Goal: Task Accomplishment & Management: Manage account settings

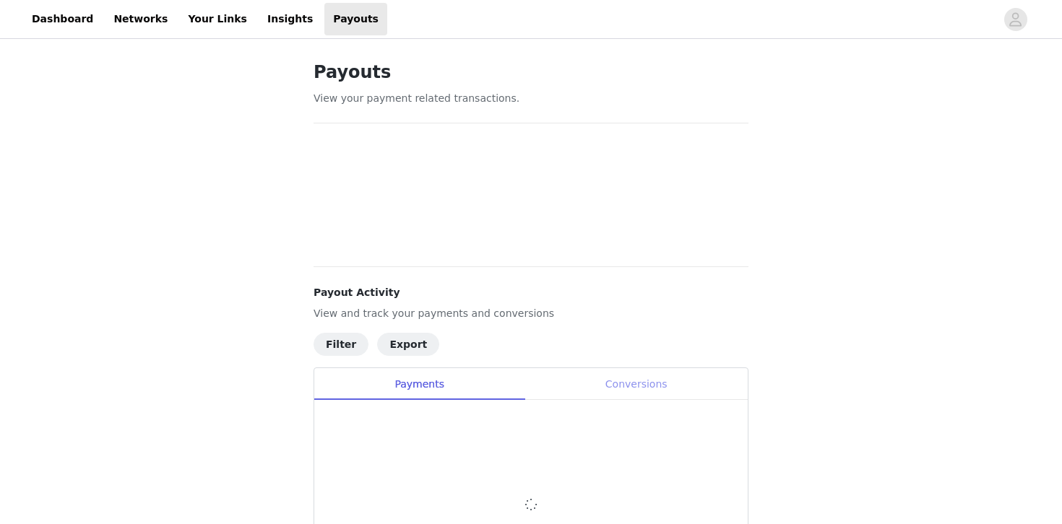
click at [639, 388] on div "Conversions" at bounding box center [635, 384] width 223 height 32
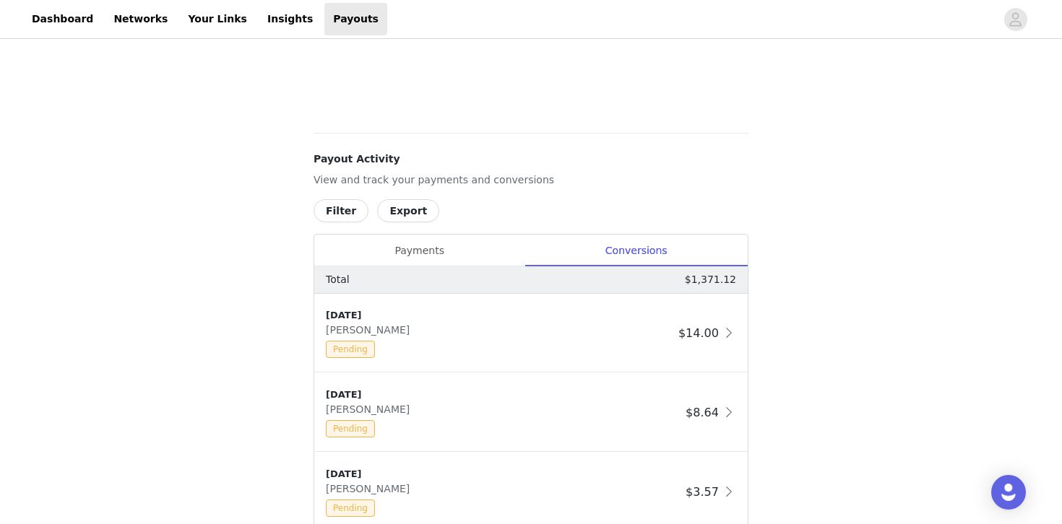
scroll to position [636, 0]
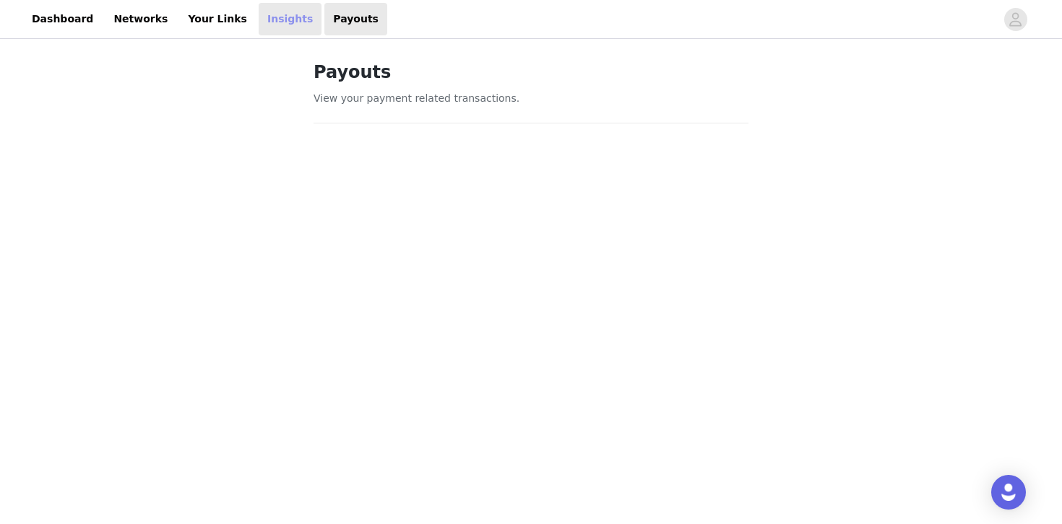
click at [269, 20] on link "Insights" at bounding box center [290, 19] width 63 height 32
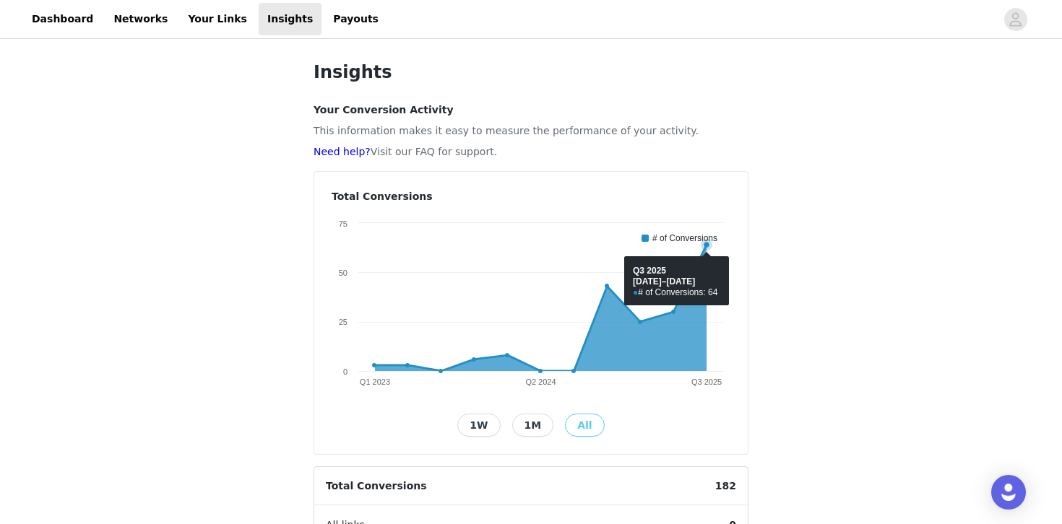
click at [804, 269] on div "Insights Your Conversion Activity This information makes it easy to measure the…" at bounding box center [531, 476] width 1062 height 868
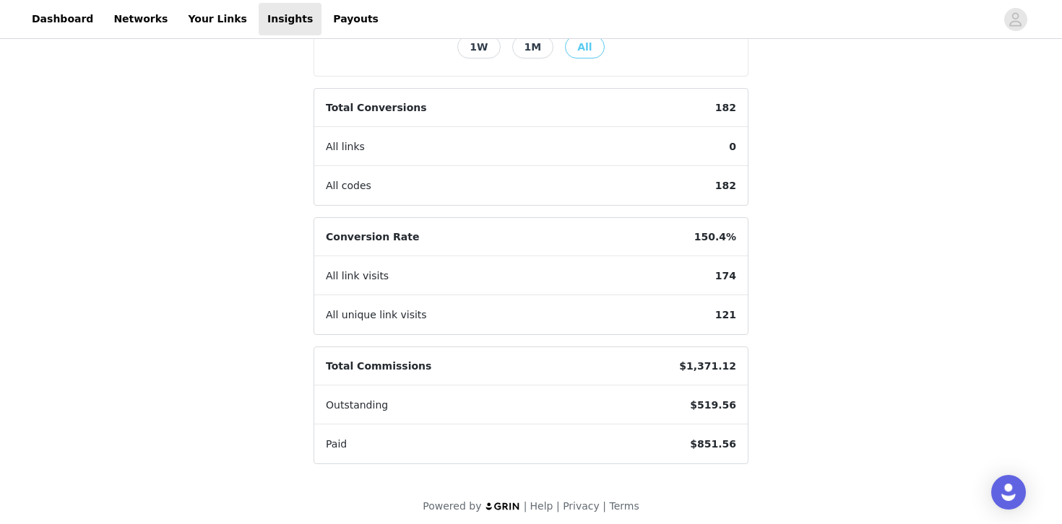
scroll to position [386, 0]
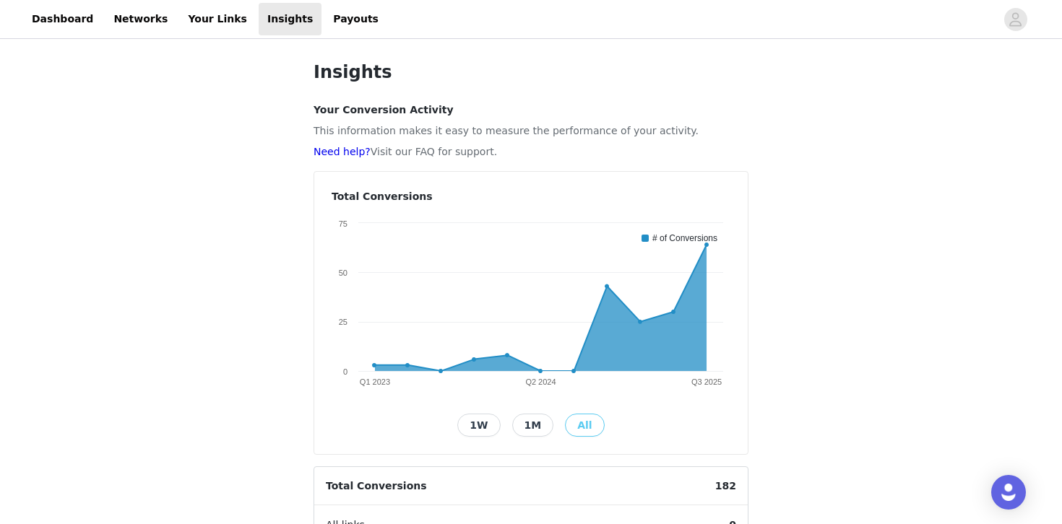
click at [802, 162] on div "Insights Your Conversion Activity This information makes it easy to measure the…" at bounding box center [531, 476] width 1062 height 868
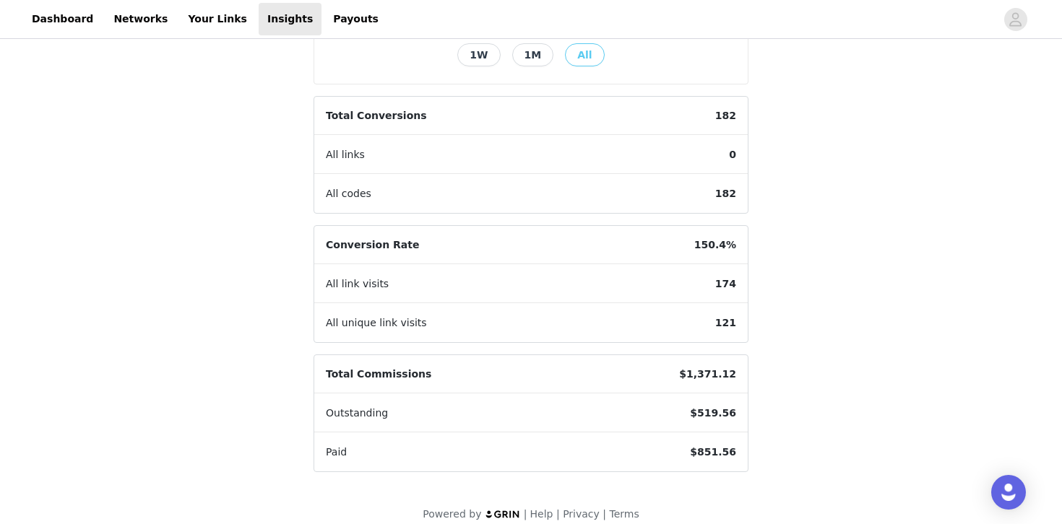
scroll to position [386, 0]
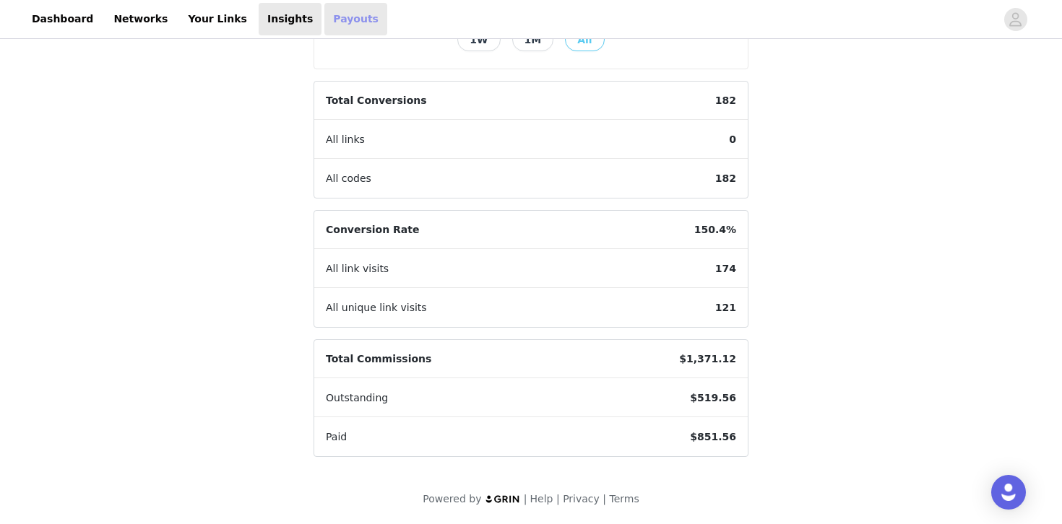
click at [333, 27] on link "Payouts" at bounding box center [355, 19] width 63 height 32
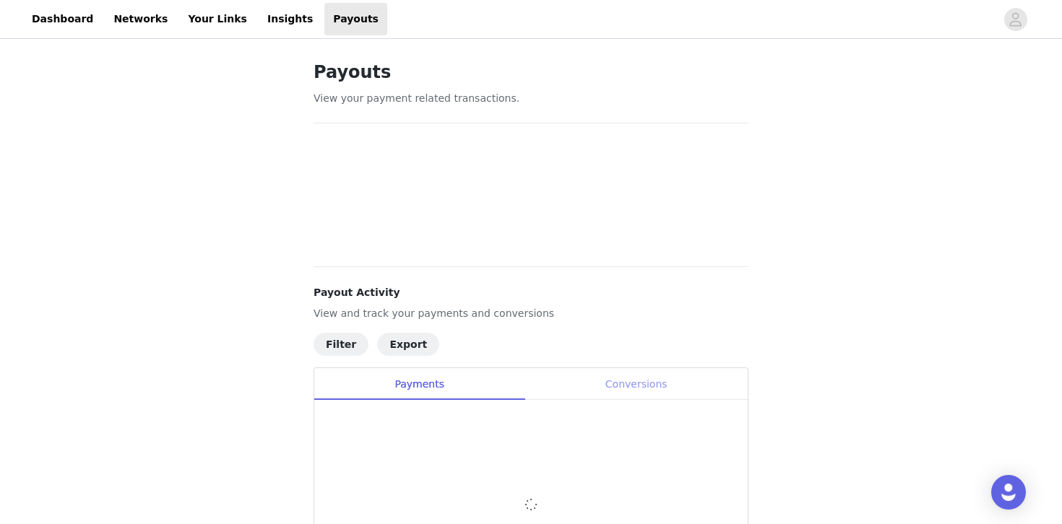
click at [643, 384] on div "Conversions" at bounding box center [635, 384] width 223 height 32
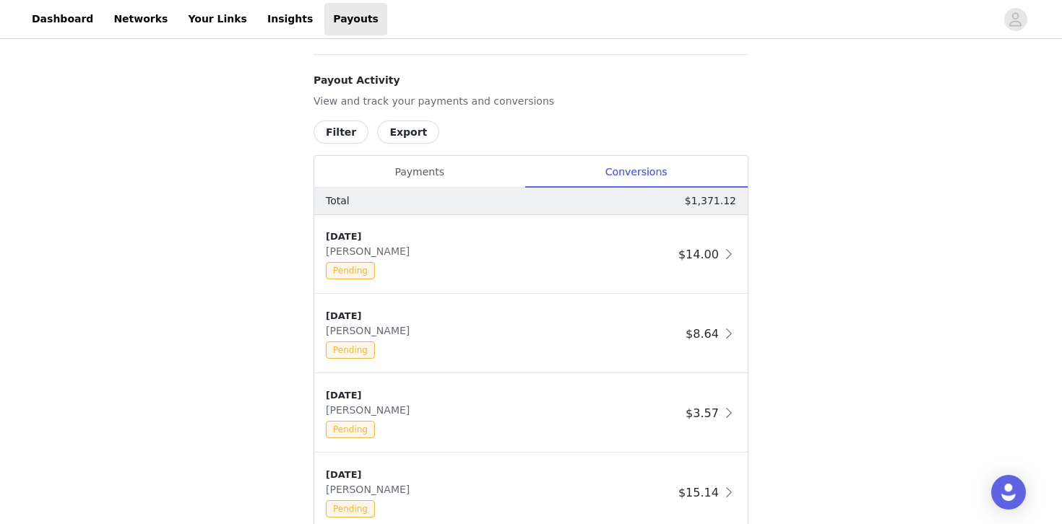
scroll to position [780, 0]
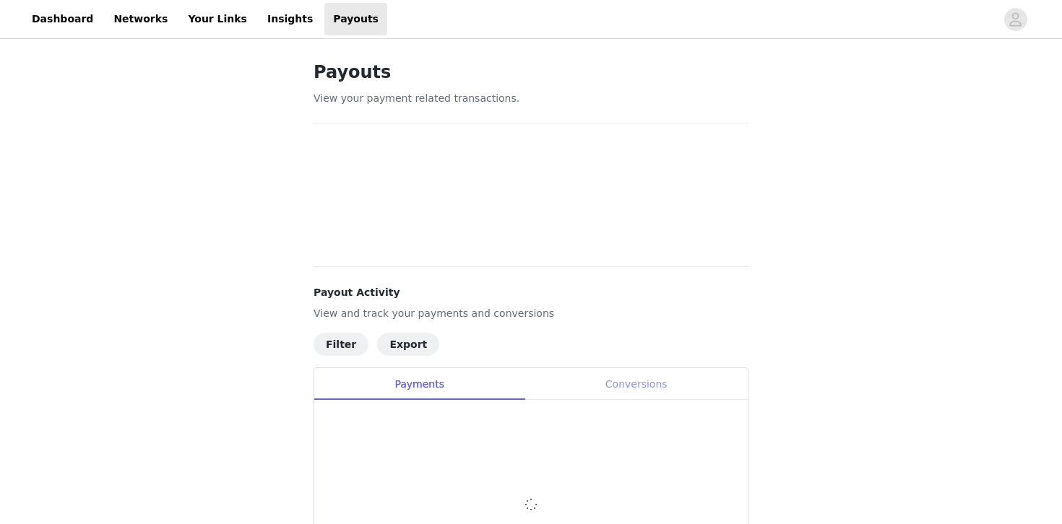
click at [641, 389] on div "Conversions" at bounding box center [635, 384] width 223 height 32
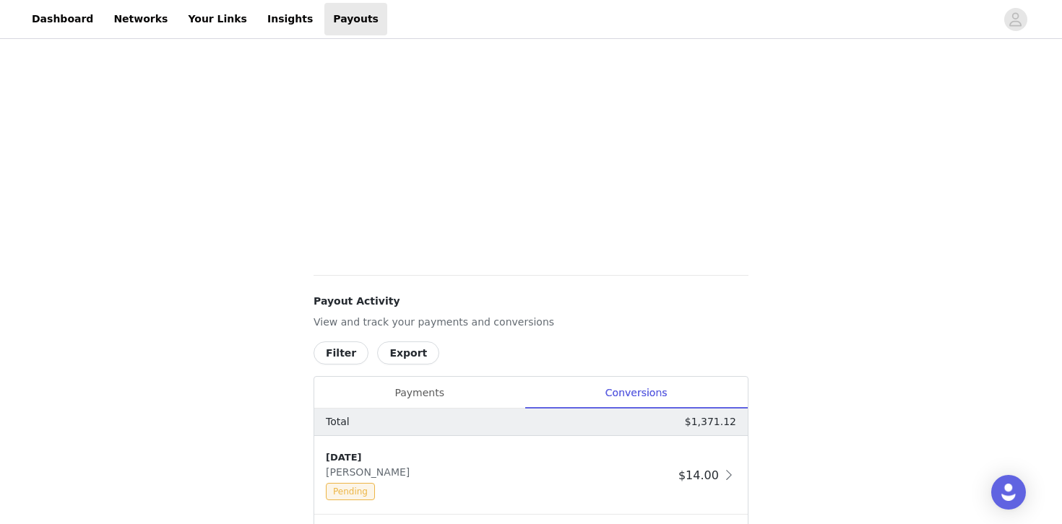
scroll to position [520, 0]
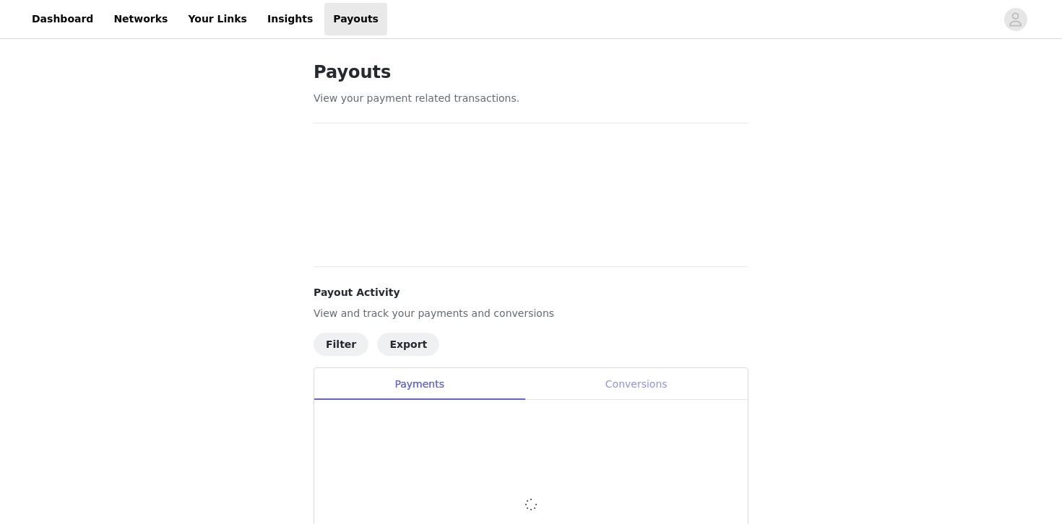
click at [625, 377] on div "Conversions" at bounding box center [635, 384] width 223 height 32
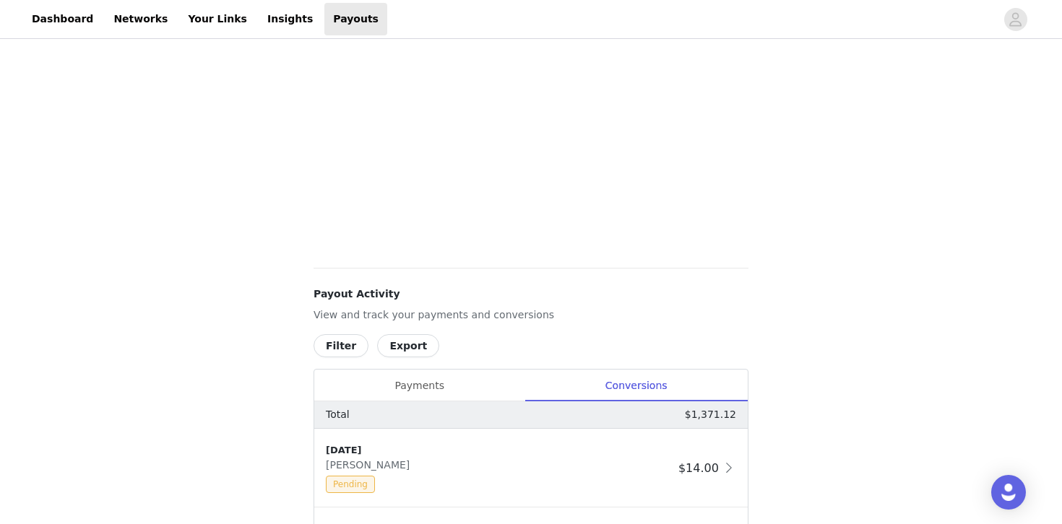
scroll to position [520, 0]
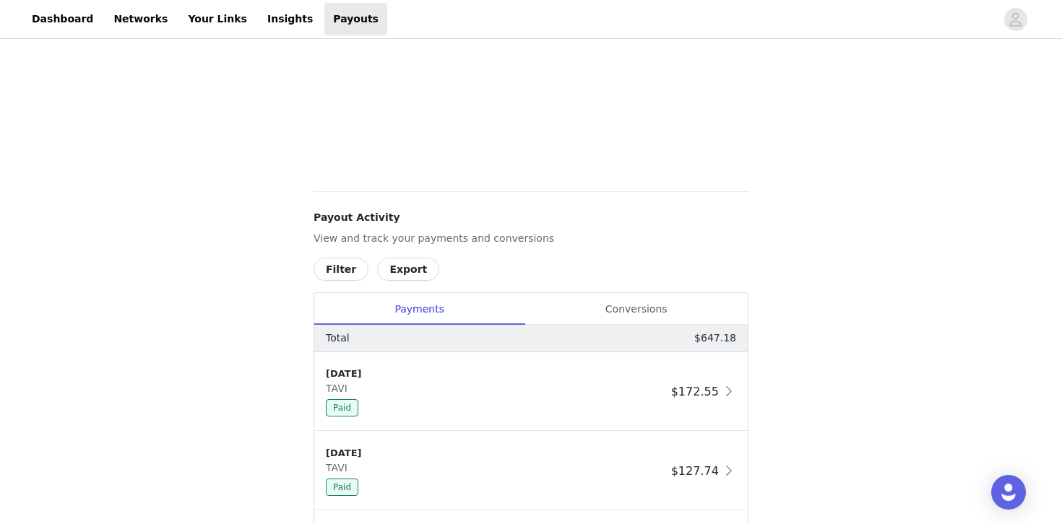
scroll to position [578, 0]
click at [654, 307] on div "Conversions" at bounding box center [635, 306] width 223 height 32
